Goal: Information Seeking & Learning: Learn about a topic

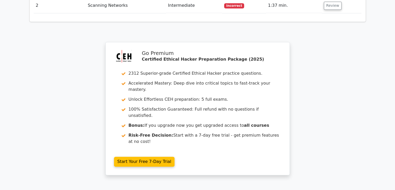
scroll to position [840, 0]
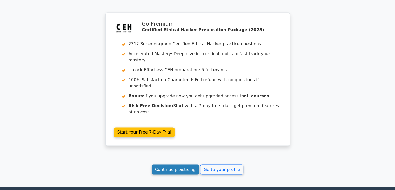
click at [177, 164] on link "Continue practicing" at bounding box center [176, 169] width 48 height 10
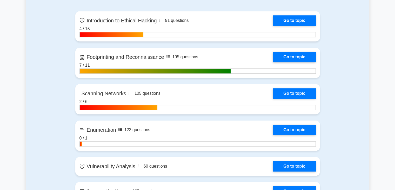
scroll to position [415, 0]
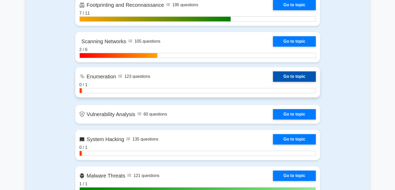
click at [292, 77] on link "Go to topic" at bounding box center [294, 76] width 43 height 10
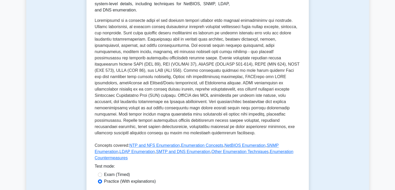
scroll to position [156, 0]
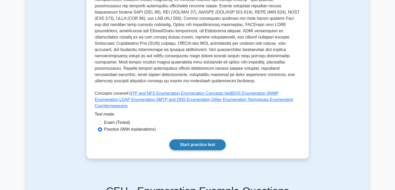
click at [204, 139] on link "Start practice test" at bounding box center [197, 144] width 56 height 11
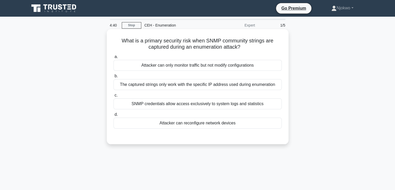
click at [188, 103] on div "SNMP credentials allow access exclusively to system logs and statistics" at bounding box center [197, 103] width 168 height 11
click at [113, 97] on input "c. SNMP credentials allow access exclusively to system logs and statistics" at bounding box center [113, 94] width 0 height 3
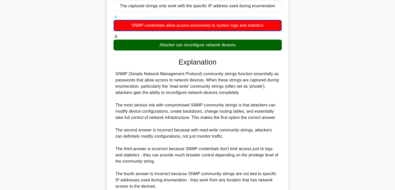
scroll to position [125, 0]
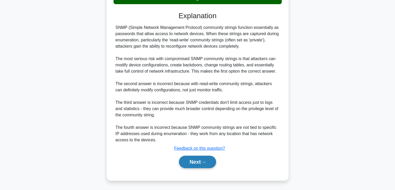
click at [191, 159] on button "Next" at bounding box center [197, 161] width 37 height 12
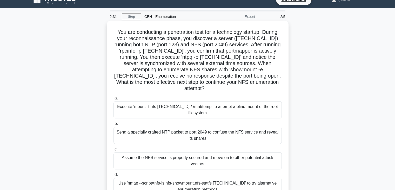
scroll to position [0, 0]
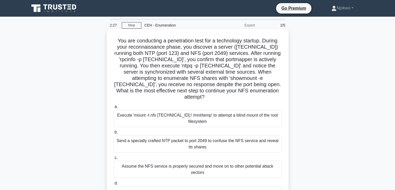
click at [179, 110] on div "Execute 'mount -t nfs 192.168.5.20:/ /mnt/temp' to attempt a blind mount of the…" at bounding box center [197, 118] width 168 height 17
click at [113, 108] on input "a. Execute 'mount -t nfs 192.168.5.20:/ /mnt/temp' to attempt a blind mount of …" at bounding box center [113, 106] width 0 height 3
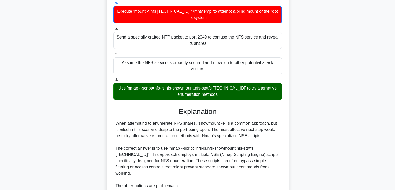
scroll to position [212, 0]
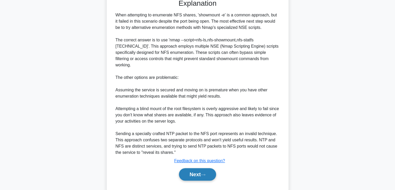
click at [196, 168] on button "Next" at bounding box center [197, 174] width 37 height 12
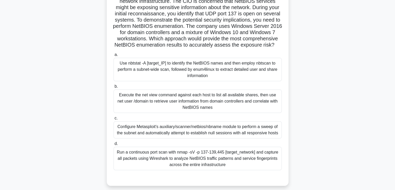
scroll to position [0, 0]
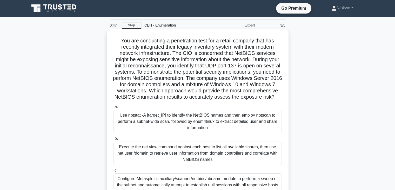
click at [181, 125] on div "Use nbtstat -A [target_IP] to identify the NetBIOS names and then employ nbtsca…" at bounding box center [197, 121] width 168 height 23
click at [113, 108] on input "a. Use nbtstat -A [target_IP] to identify the NetBIOS names and then employ nbt…" at bounding box center [113, 106] width 0 height 3
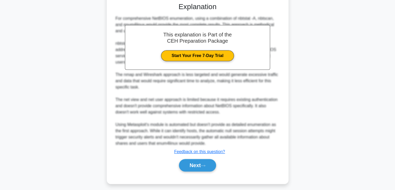
scroll to position [236, 0]
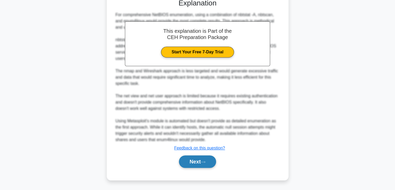
click at [193, 159] on button "Next" at bounding box center [197, 161] width 37 height 12
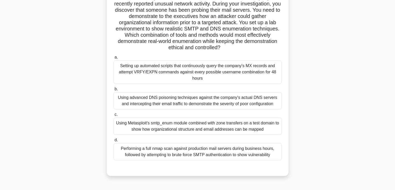
scroll to position [52, 0]
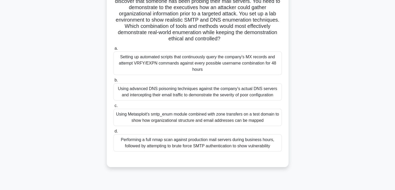
click at [183, 118] on div "Using Metasploit's smtp_enum module combined with zone transfers on a test doma…" at bounding box center [197, 117] width 168 height 17
click at [113, 107] on input "c. Using Metasploit's smtp_enum module combined with zone transfers on a test d…" at bounding box center [113, 105] width 0 height 3
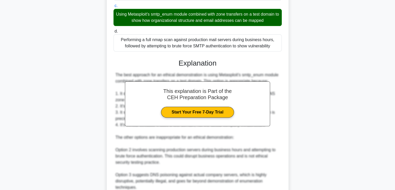
scroll to position [218, 0]
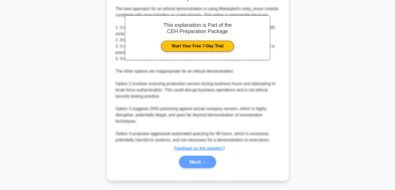
click at [192, 163] on div "Next" at bounding box center [197, 161] width 170 height 12
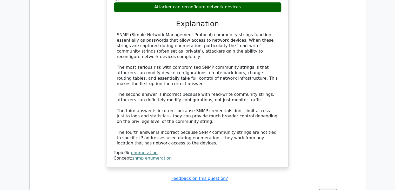
scroll to position [571, 0]
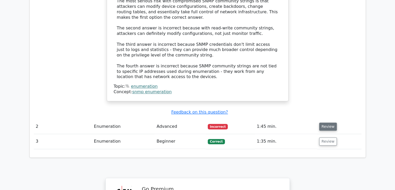
click at [325, 122] on button "Review" at bounding box center [328, 126] width 18 height 8
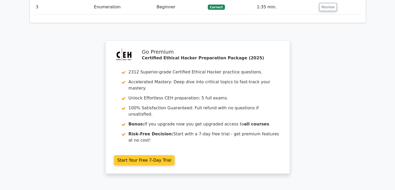
scroll to position [1084, 0]
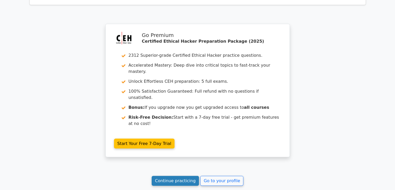
click at [183, 176] on link "Continue practicing" at bounding box center [176, 181] width 48 height 10
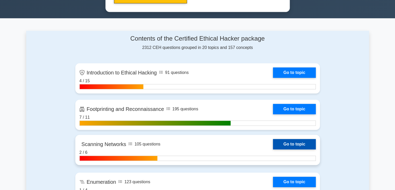
scroll to position [364, 0]
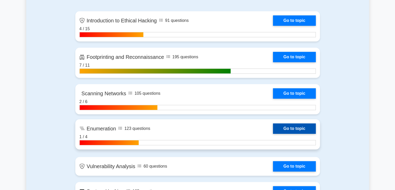
click at [293, 127] on link "Go to topic" at bounding box center [294, 128] width 43 height 10
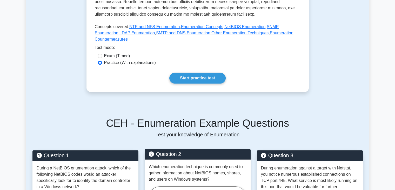
scroll to position [208, 0]
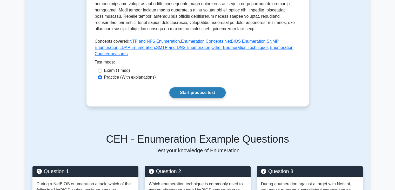
click at [184, 87] on link "Start practice test" at bounding box center [197, 92] width 56 height 11
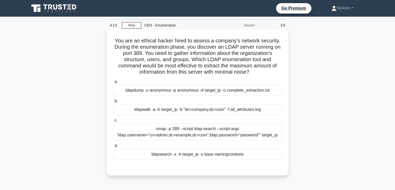
click at [182, 134] on div "nmap -p 389 --script ldap-search --script-args 'ldap.username="cn=admin,dc=exam…" at bounding box center [197, 131] width 168 height 17
click at [113, 122] on input "c. nmap -p 389 --script ldap-search --script-args 'ldap.username="cn=admin,dc=e…" at bounding box center [113, 119] width 0 height 3
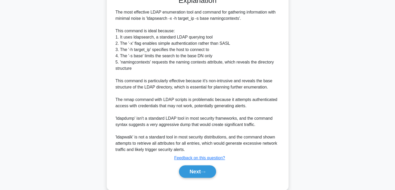
scroll to position [187, 0]
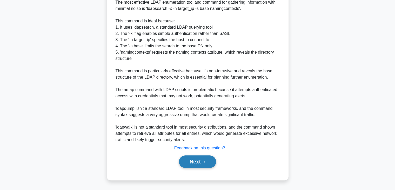
click at [188, 158] on button "Next" at bounding box center [197, 161] width 37 height 12
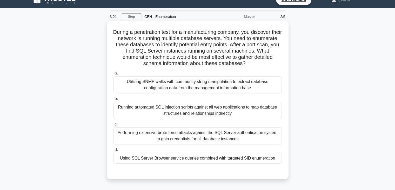
scroll to position [0, 0]
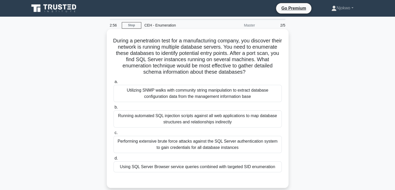
click at [173, 93] on div "Utilizing SNMP walks with community string manipulation to extract database con…" at bounding box center [197, 93] width 168 height 17
click at [113, 83] on input "a. Utilizing SNMP walks with community string manipulation to extract database …" at bounding box center [113, 81] width 0 height 3
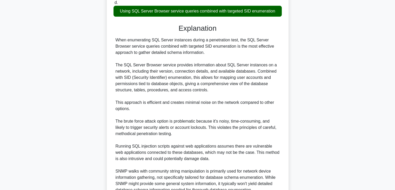
scroll to position [206, 0]
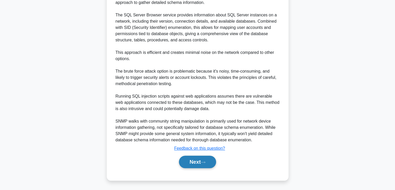
click at [191, 160] on button "Next" at bounding box center [197, 161] width 37 height 12
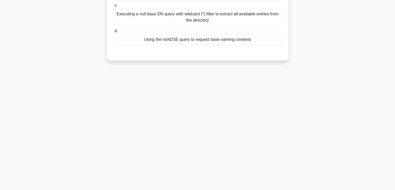
scroll to position [0, 0]
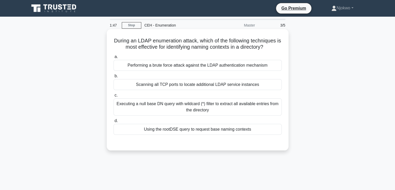
click at [201, 65] on div "Performing a brute force attack against the LDAP authentication mechanism" at bounding box center [197, 65] width 168 height 11
click at [113, 58] on input "a. Performing a brute force attack against the LDAP authentication mechanism" at bounding box center [113, 56] width 0 height 3
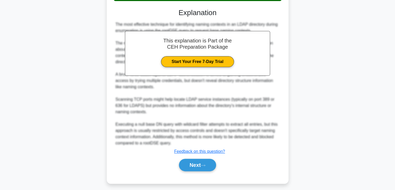
scroll to position [137, 0]
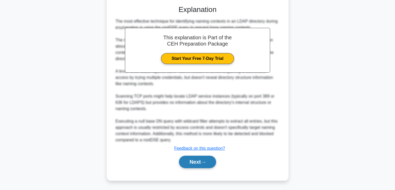
click at [194, 160] on button "Next" at bounding box center [197, 161] width 37 height 12
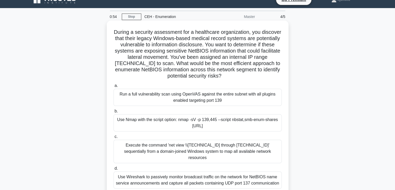
scroll to position [0, 0]
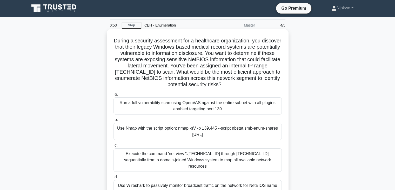
click at [172, 131] on div "Use Nmap with the script option: nmap -sV -p 139,445 --script nbstat,smb-enum-s…" at bounding box center [197, 131] width 168 height 17
click at [113, 121] on input "b. Use Nmap with the script option: nmap -sV -p 139,445 --script nbstat,smb-enu…" at bounding box center [113, 119] width 0 height 3
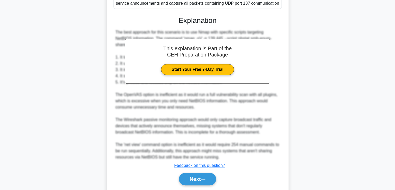
scroll to position [199, 0]
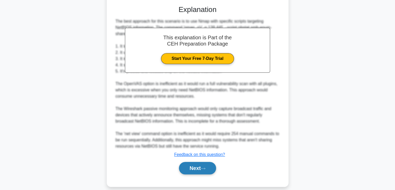
click at [192, 162] on button "Next" at bounding box center [197, 168] width 37 height 12
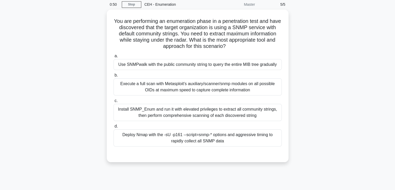
scroll to position [0, 0]
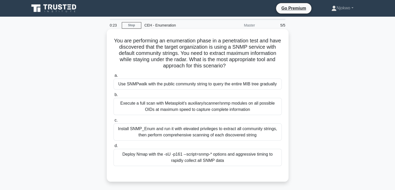
click at [148, 150] on div "Deploy Nmap with the -sU -p161 --script=snmp-* options and aggressive timing to…" at bounding box center [197, 157] width 168 height 17
click at [113, 147] on input "d. Deploy Nmap with the -sU -p161 --script=snmp-* options and aggressive timing…" at bounding box center [113, 145] width 0 height 3
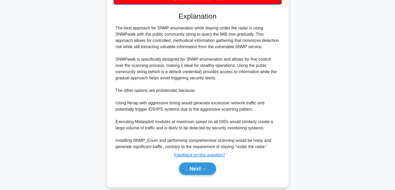
scroll to position [181, 0]
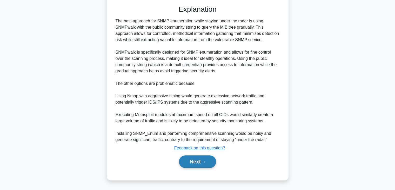
click at [193, 163] on button "Next" at bounding box center [197, 161] width 37 height 12
